Goal: Information Seeking & Learning: Find specific fact

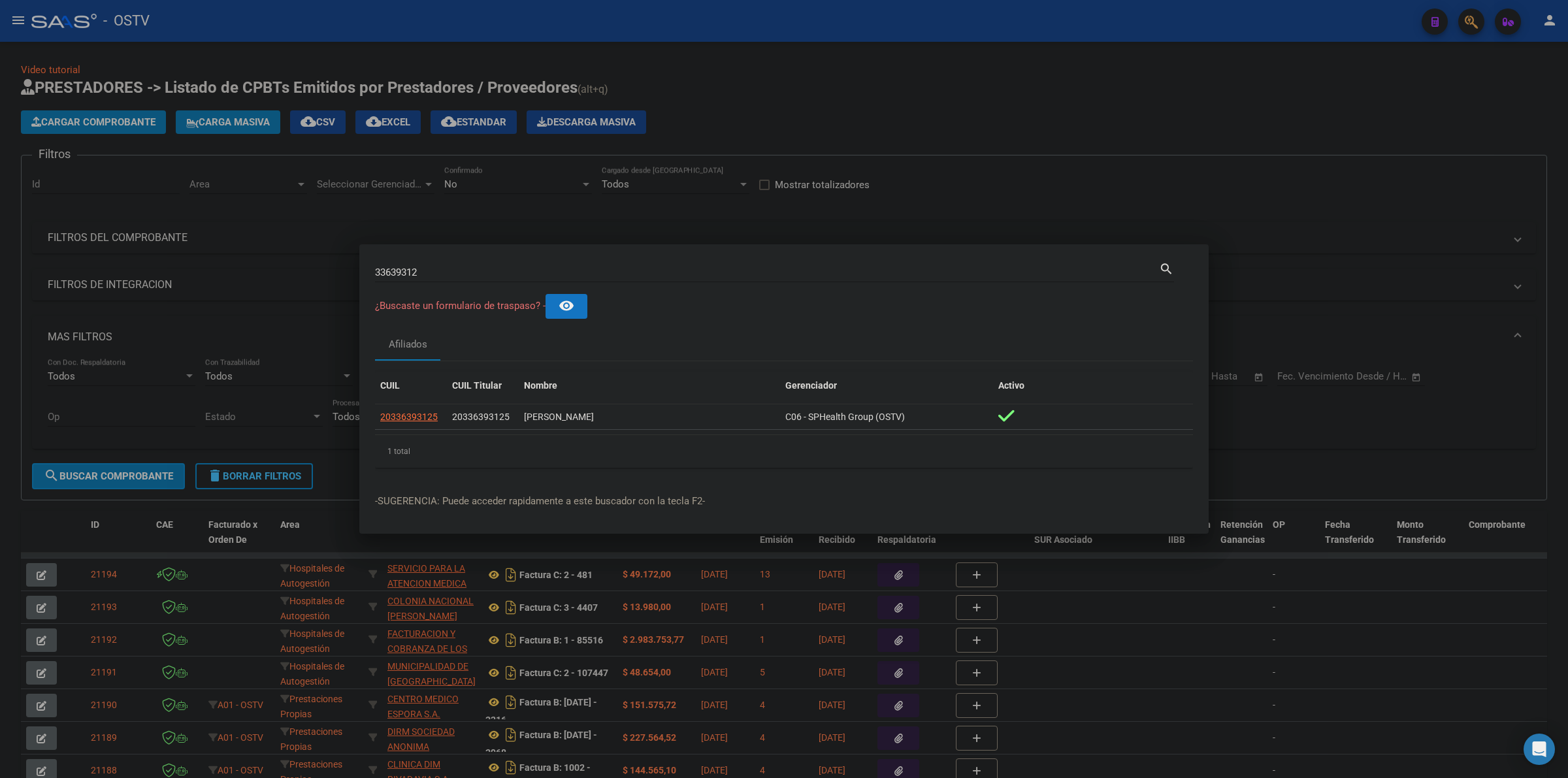
click at [576, 269] on input "33639312" at bounding box center [767, 272] width 784 height 12
type input "IORAS"
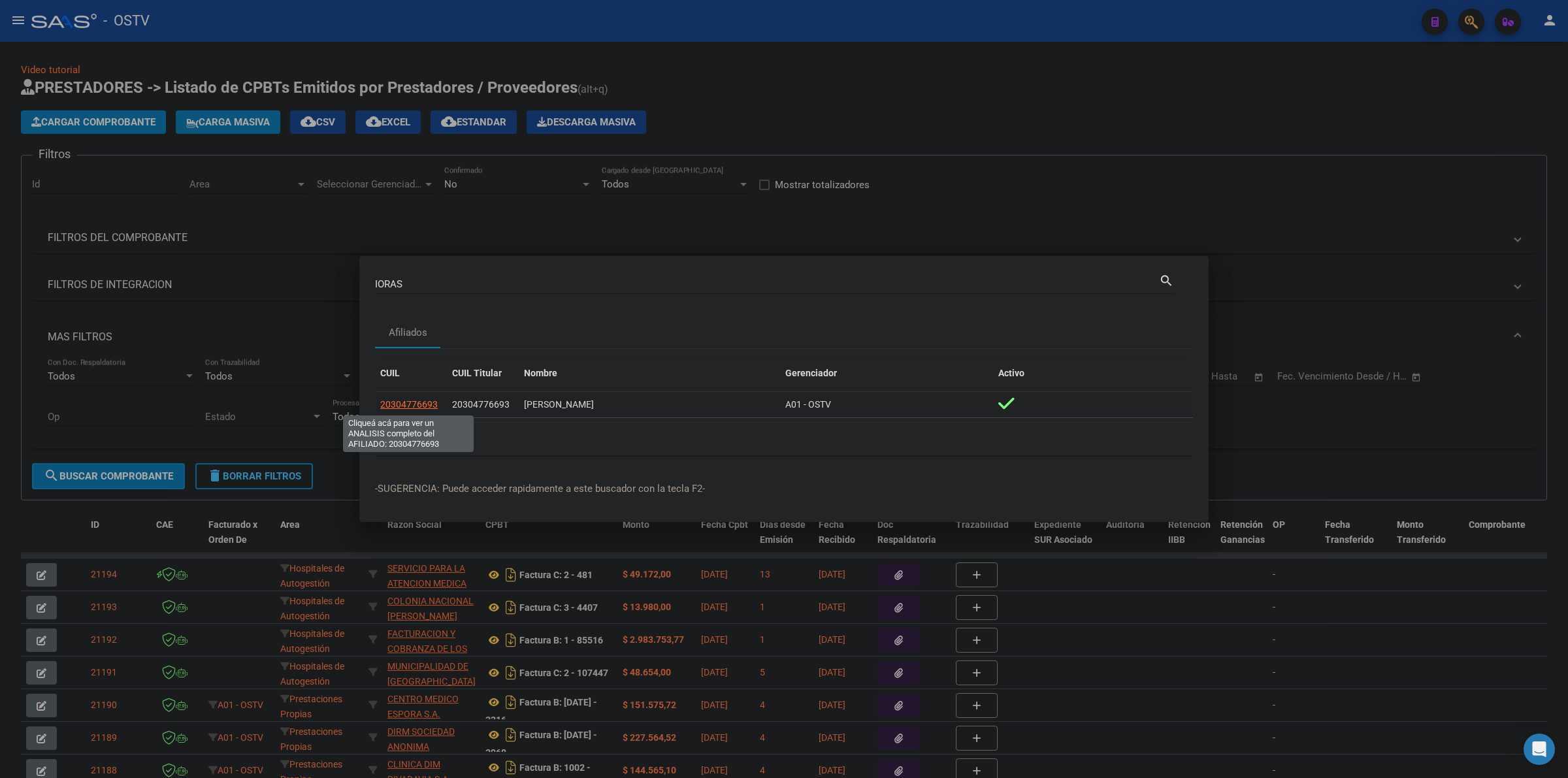
click at [410, 406] on span "20304776693" at bounding box center [409, 404] width 58 height 11
type textarea "20304776693"
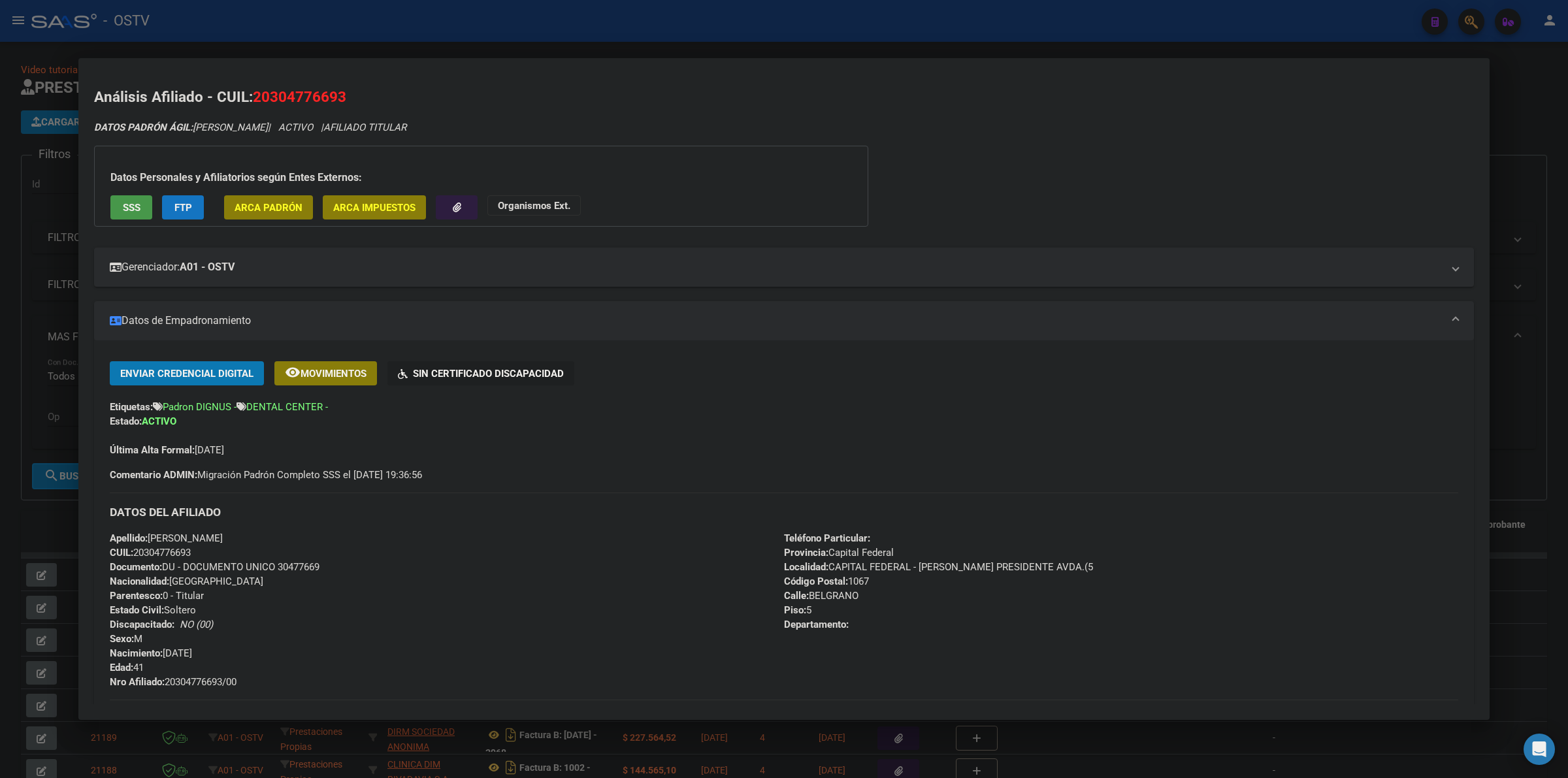
drag, startPoint x: 229, startPoint y: 530, endPoint x: 150, endPoint y: 537, distance: 79.3
click at [150, 537] on div "Apellido: [PERSON_NAME] CUIL: 20304776693 Documento: DU - DOCUMENTO UNICO 30477…" at bounding box center [447, 610] width 675 height 158
copy span "[PERSON_NAME]"
drag, startPoint x: 193, startPoint y: 128, endPoint x: 269, endPoint y: 128, distance: 76.0
click at [264, 128] on span "DATOS PADRÓN ÁGIL: [PERSON_NAME]" at bounding box center [181, 127] width 174 height 12
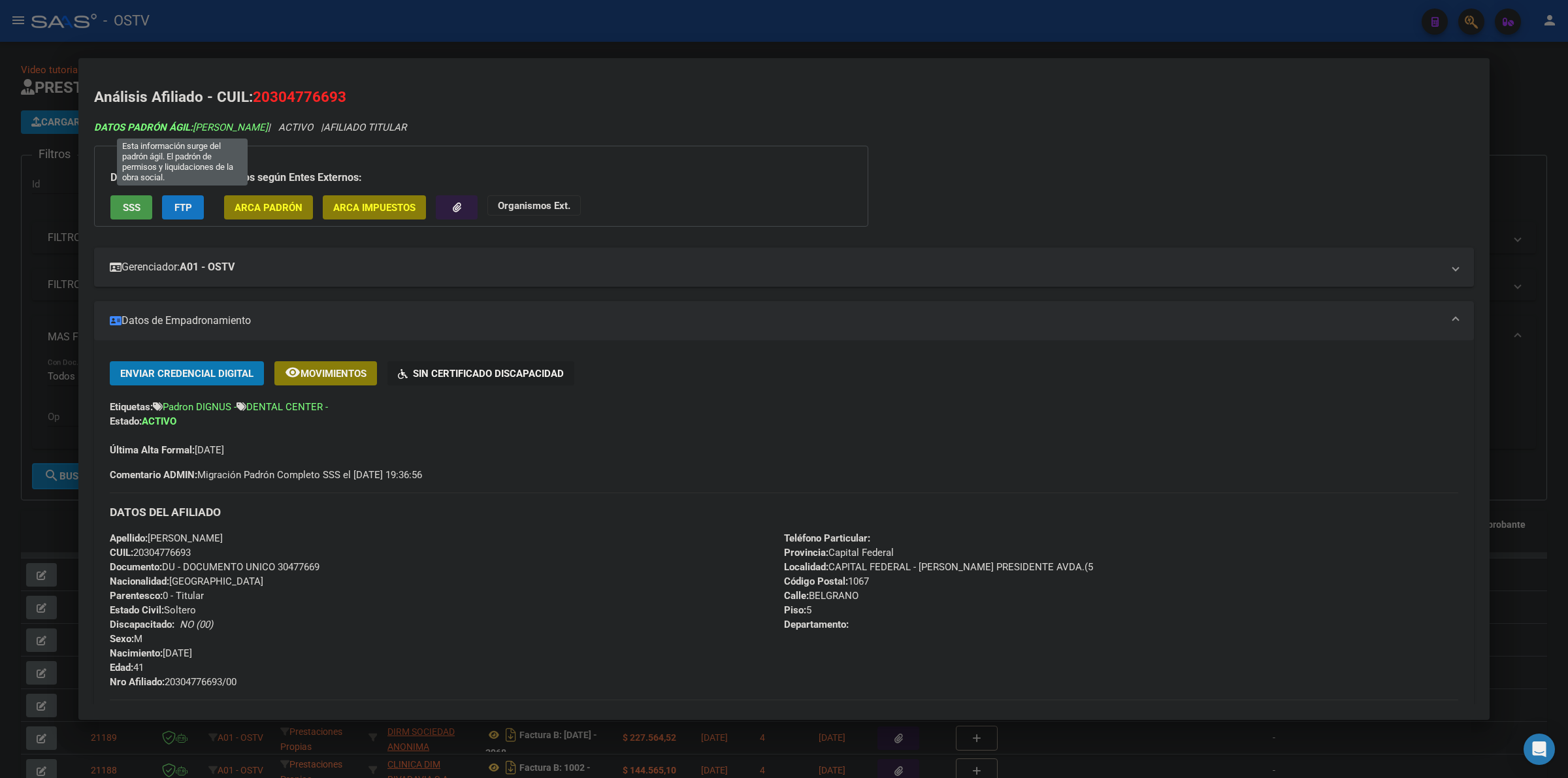
click at [265, 129] on span "DATOS PADRÓN ÁGIL: [PERSON_NAME]" at bounding box center [181, 127] width 174 height 12
click at [242, 128] on span "DATOS PADRÓN ÁGIL: [PERSON_NAME]" at bounding box center [181, 127] width 174 height 12
drag, startPoint x: 269, startPoint y: 128, endPoint x: 195, endPoint y: 128, distance: 74.0
click at [195, 128] on span "DATOS PADRÓN ÁGIL: [PERSON_NAME]" at bounding box center [181, 127] width 174 height 12
copy span "[PERSON_NAME]"
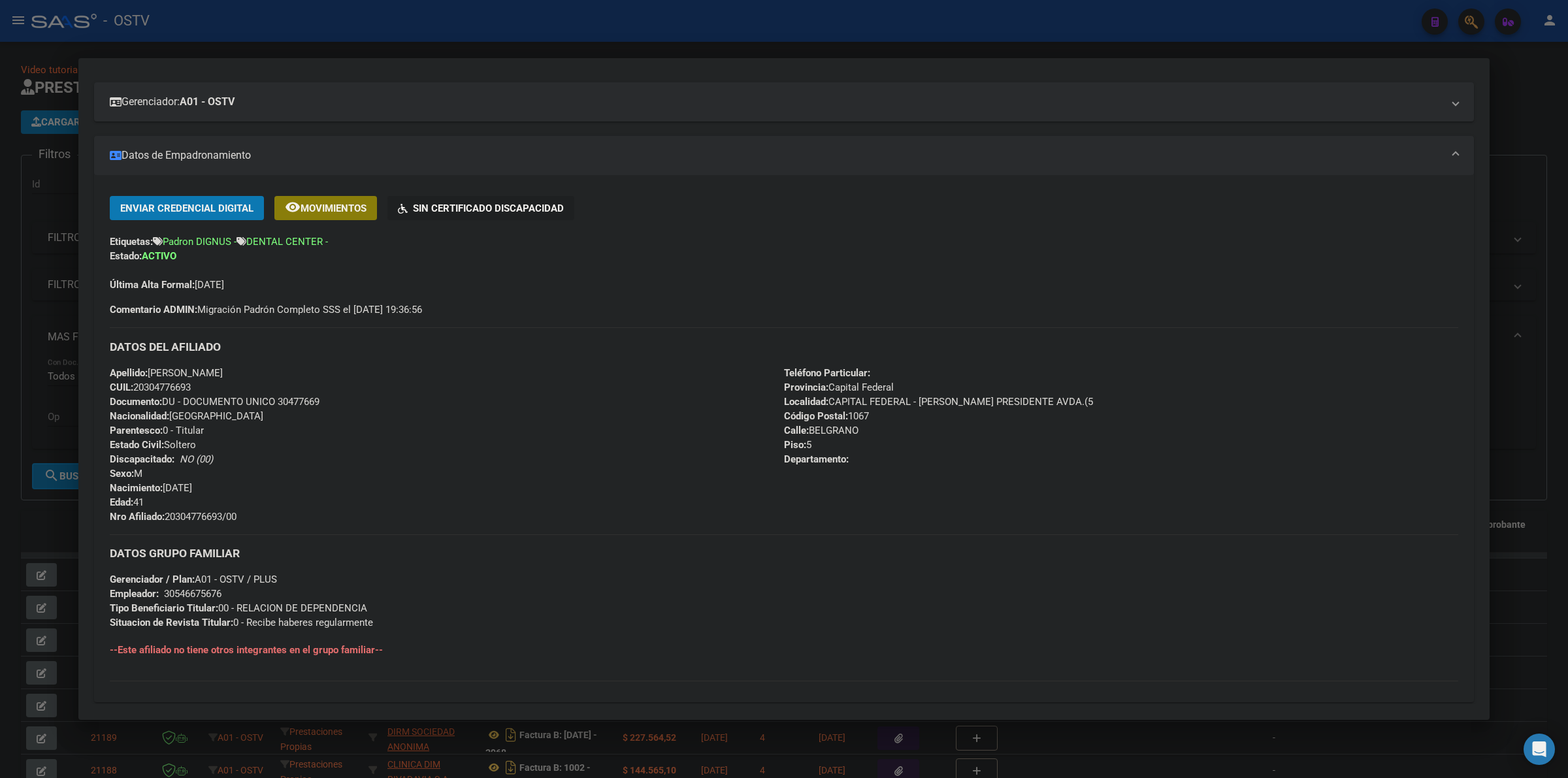
scroll to position [245, 0]
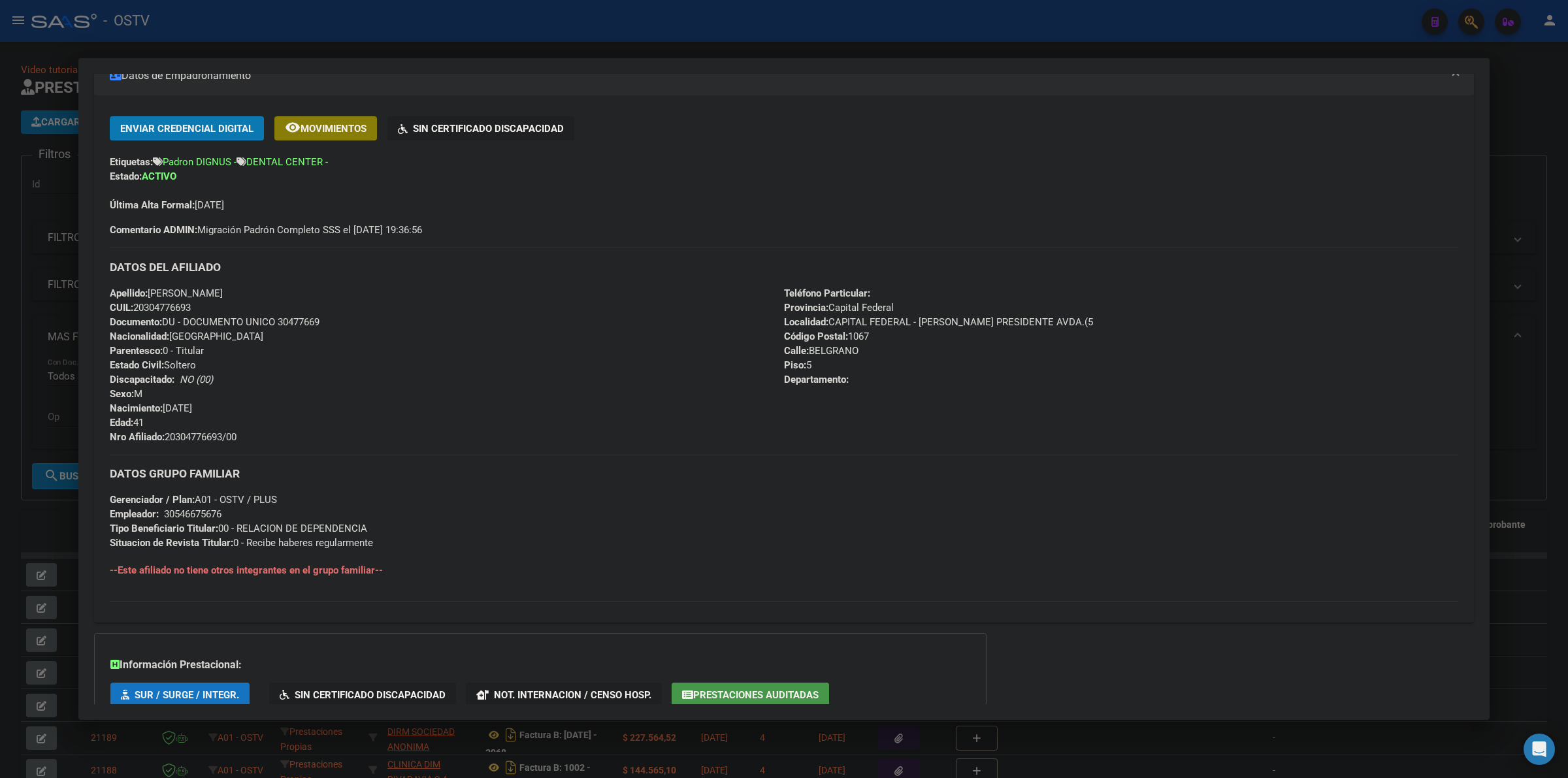
click at [269, 500] on span "Gerenciador / Plan: A01 - OSTV / PLUS" at bounding box center [193, 499] width 168 height 12
copy span "PLUS"
drag, startPoint x: 242, startPoint y: 438, endPoint x: 167, endPoint y: 432, distance: 75.2
click at [167, 432] on span "Nro Afiliado: 20304776693/00" at bounding box center [173, 436] width 127 height 12
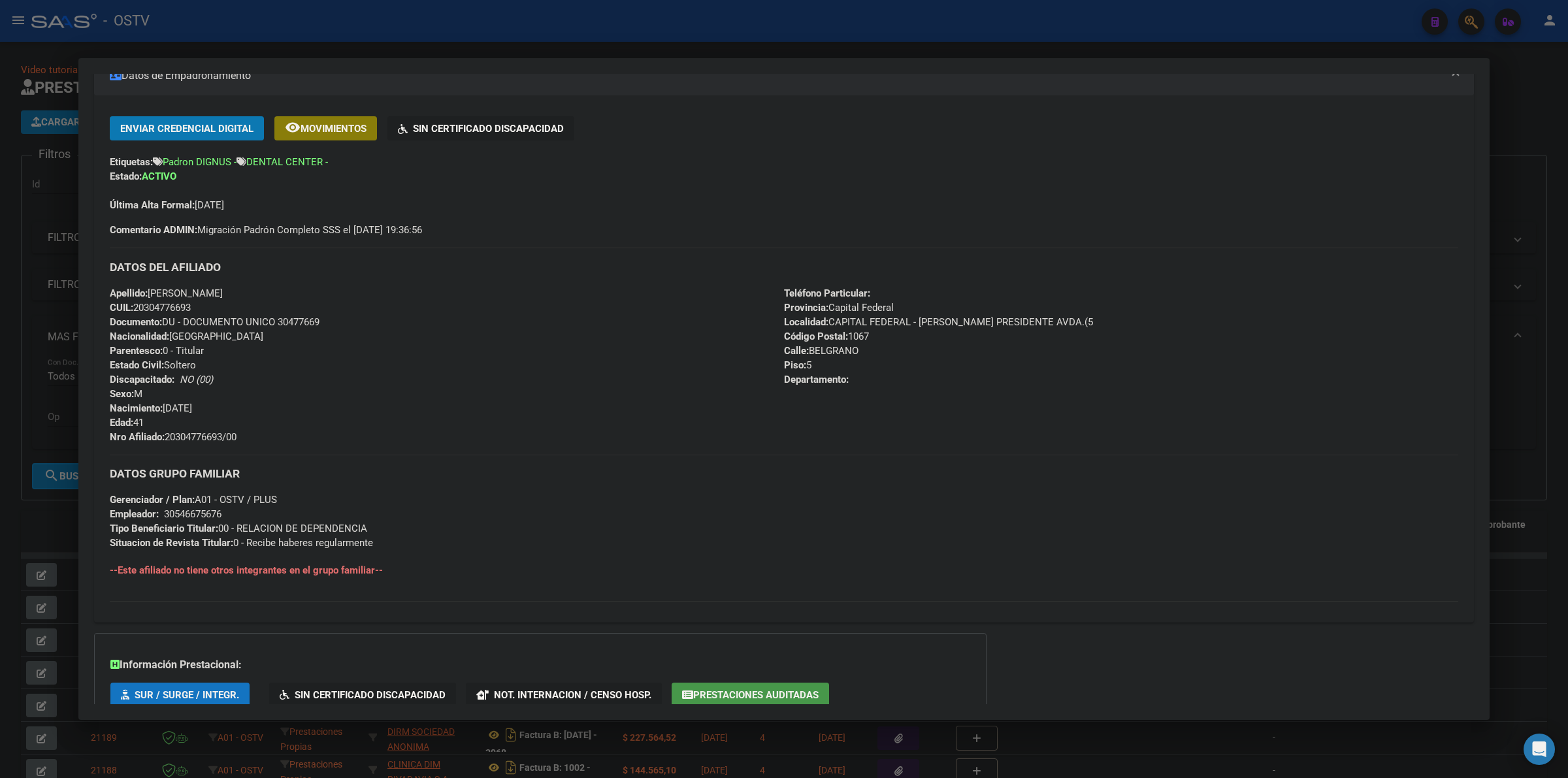
copy span "20304776693/00"
drag, startPoint x: 304, startPoint y: 320, endPoint x: 279, endPoint y: 320, distance: 25.0
click at [279, 320] on div "Apellido: [PERSON_NAME] CUIL: 20304776693 Documento: DU - DOCUMENTO UNICO 30477…" at bounding box center [447, 365] width 675 height 158
copy span "30477669"
click at [1520, 177] on div at bounding box center [784, 389] width 1568 height 778
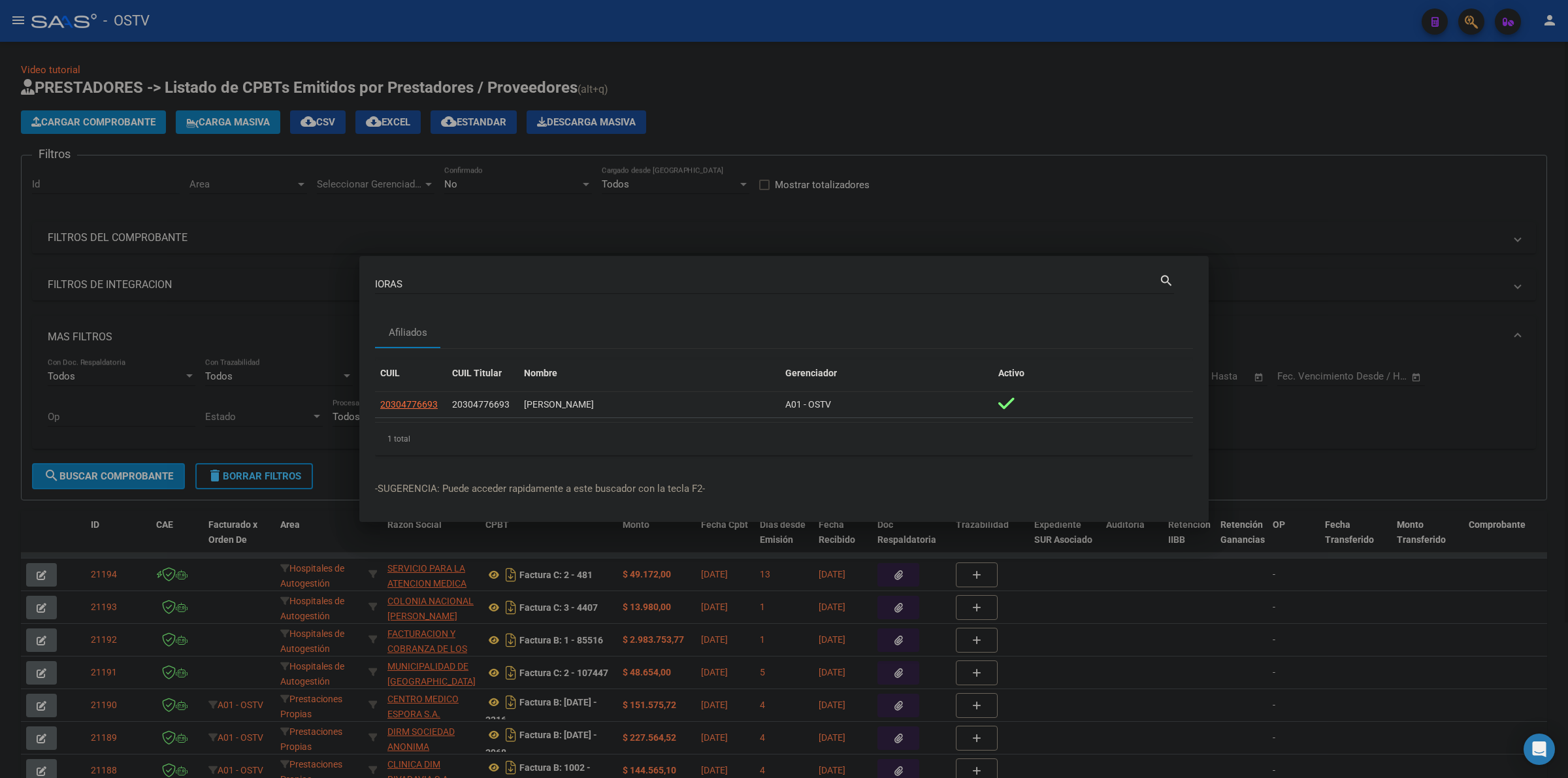
click at [1498, 97] on div at bounding box center [784, 389] width 1568 height 778
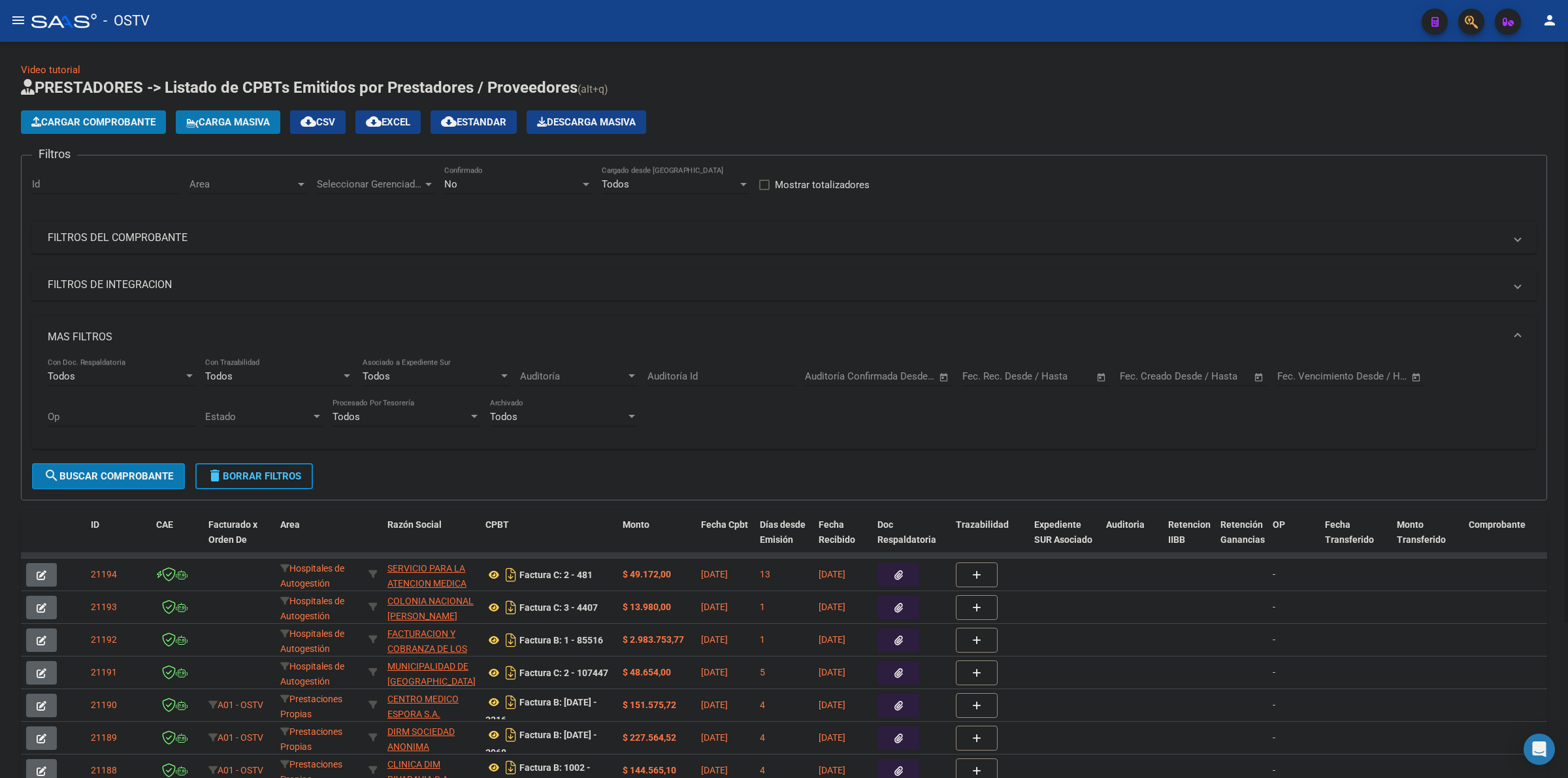
click at [858, 120] on div "Cargar Comprobante Carga Masiva cloud_download CSV cloud_download EXCEL cloud_d…" at bounding box center [784, 122] width 1526 height 24
click at [235, 471] on span "delete Borrar Filtros" at bounding box center [254, 476] width 94 height 12
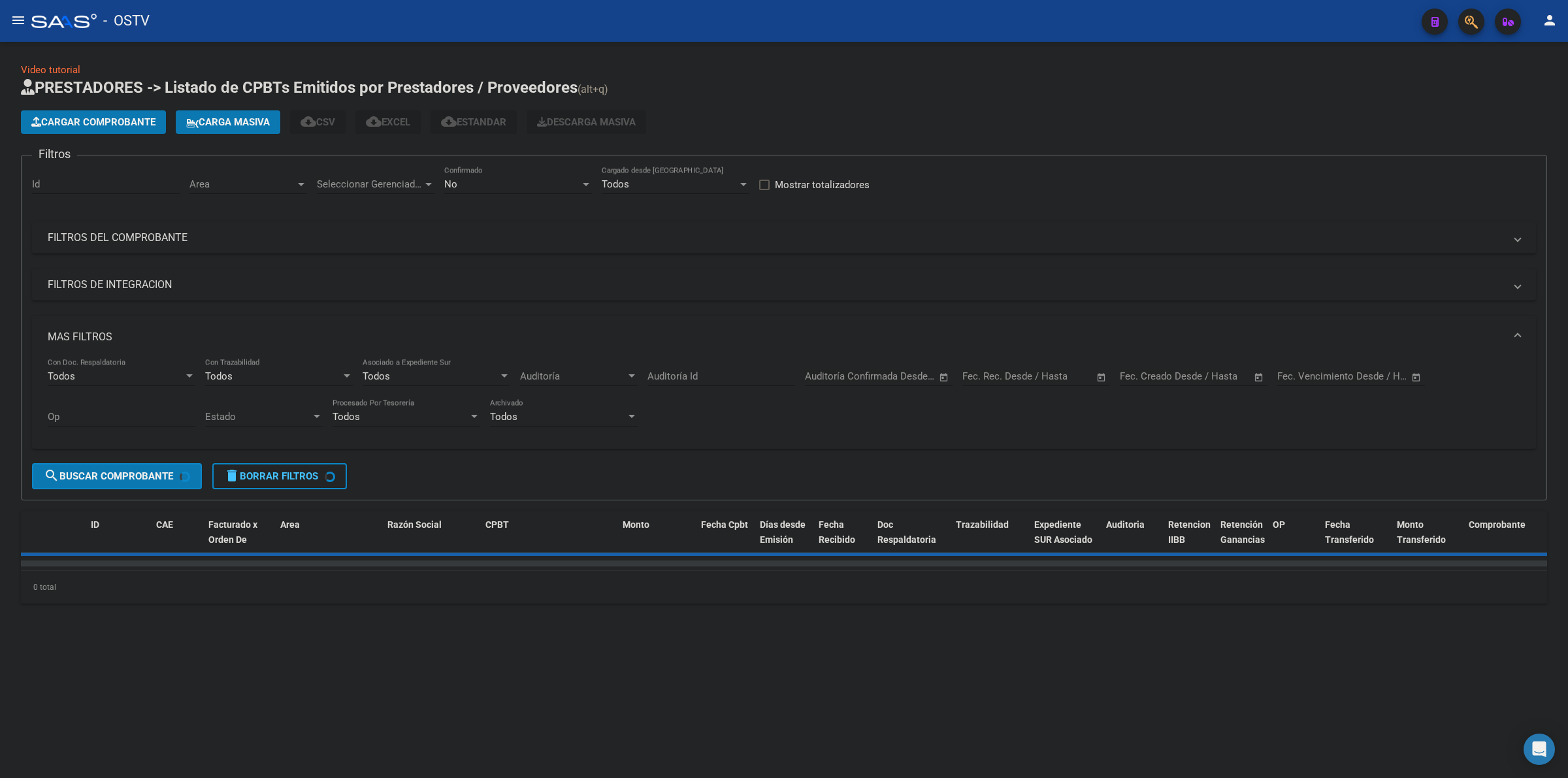
click at [816, 100] on app-list-header "PRESTADORES -> Listado de CPBTs Emitidos por Prestadores / Proveedores (alt+q) …" at bounding box center [784, 289] width 1526 height 424
